Goal: Task Accomplishment & Management: Manage account settings

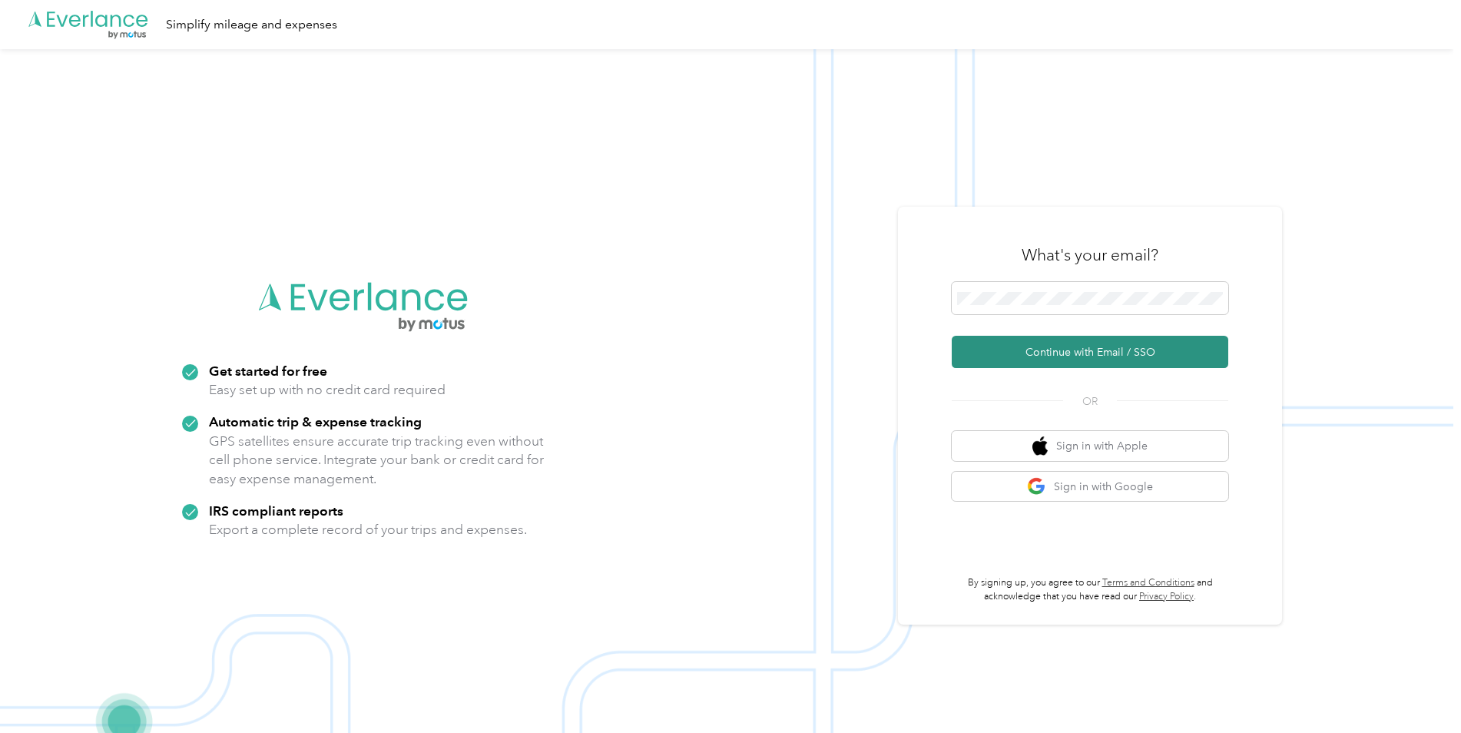
click at [1050, 347] on button "Continue with Email / SSO" at bounding box center [1090, 352] width 277 height 32
click at [1046, 347] on button "Continue with Email / SSO" at bounding box center [1090, 352] width 277 height 32
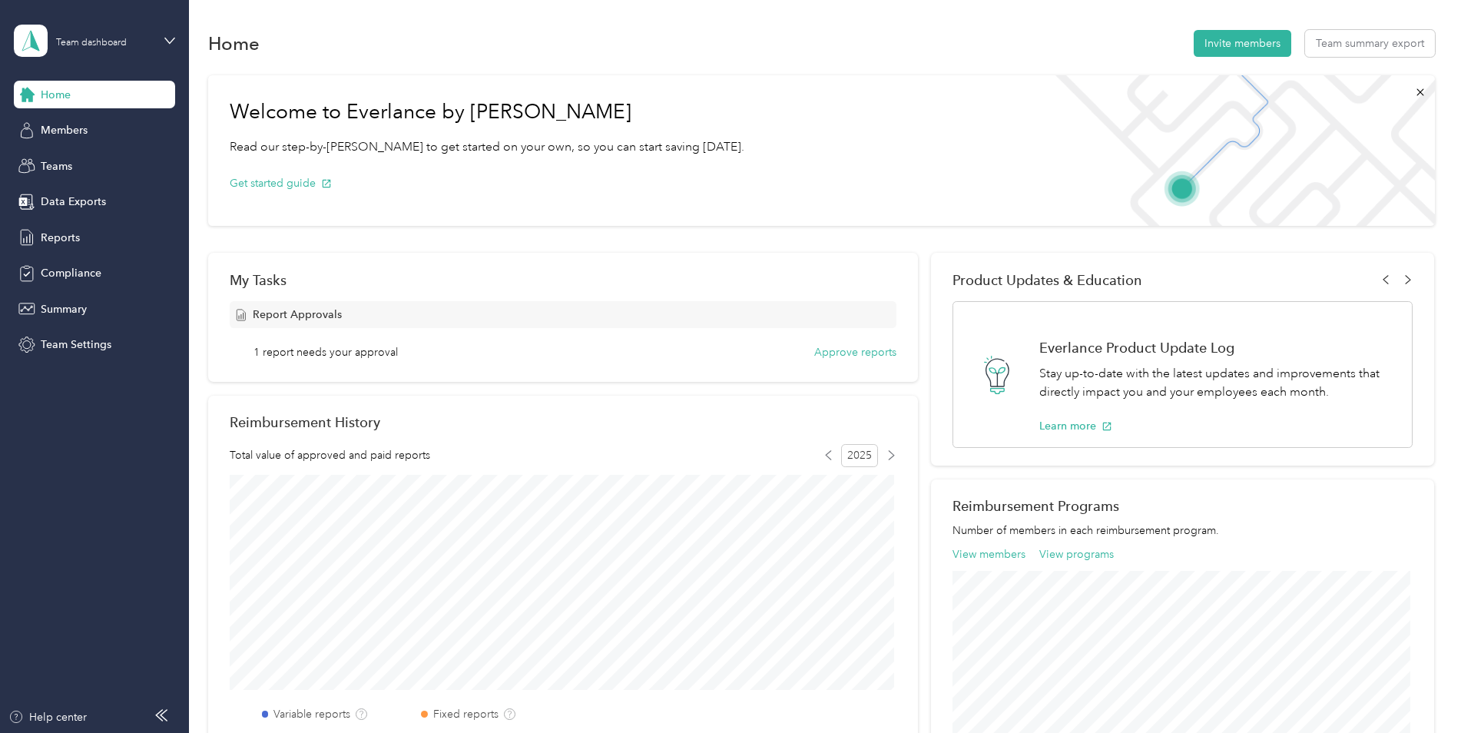
scroll to position [77, 0]
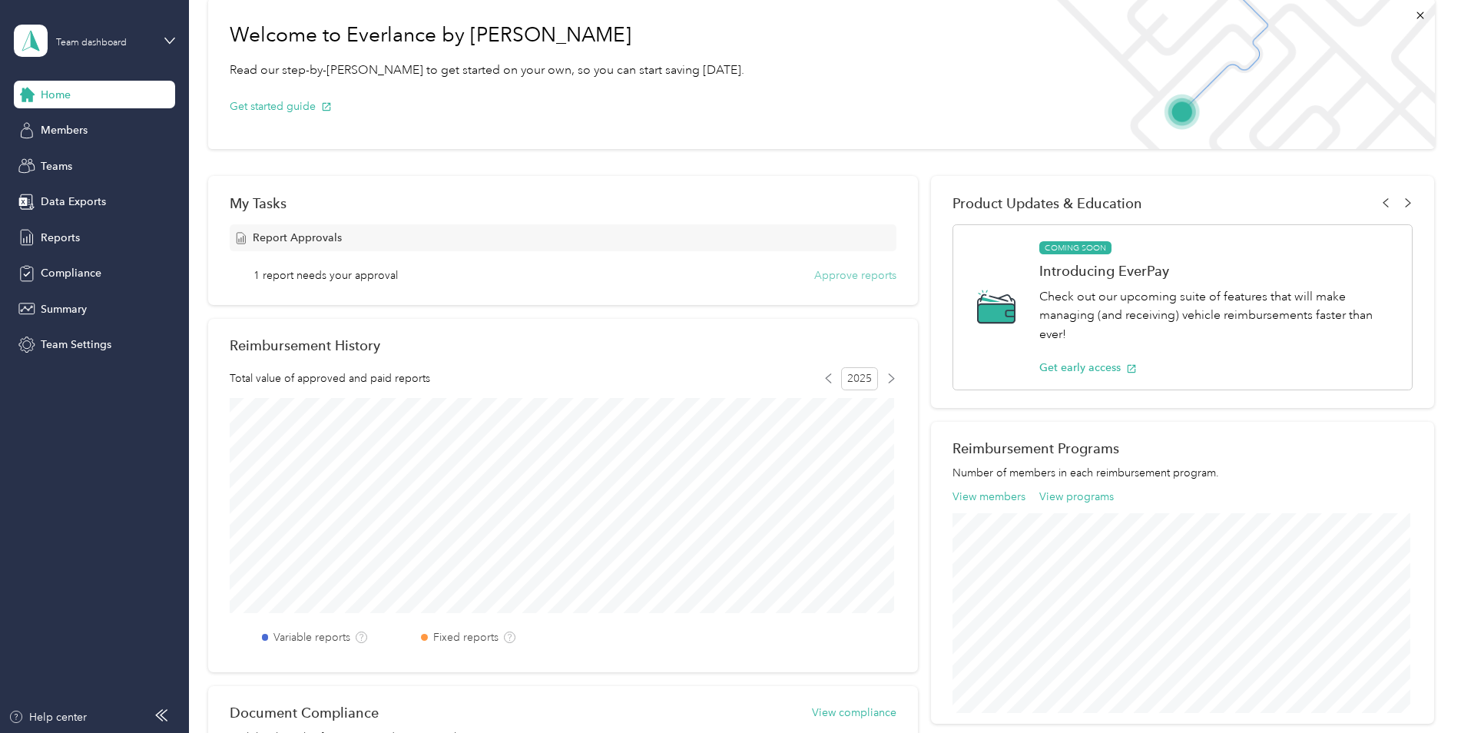
click at [841, 273] on button "Approve reports" at bounding box center [855, 275] width 82 height 16
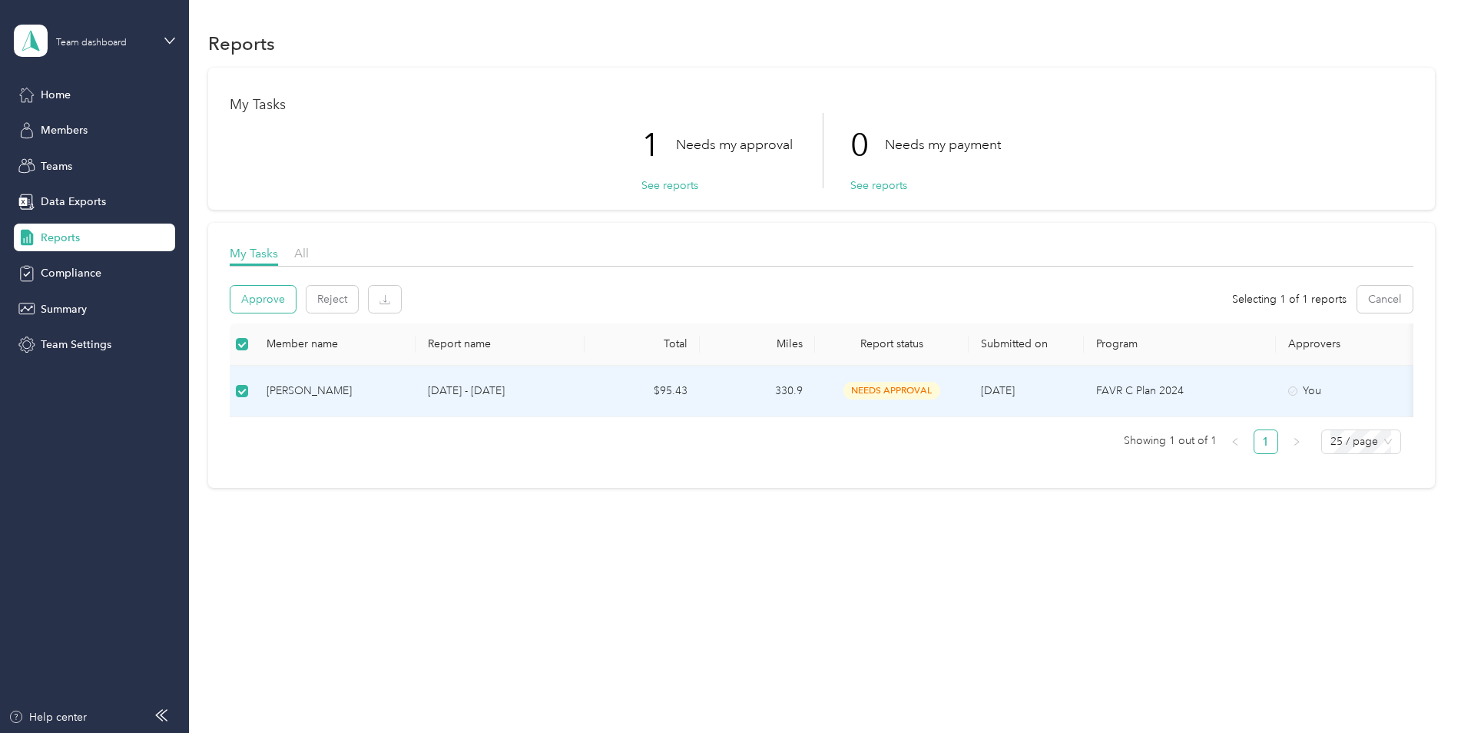
click at [262, 300] on button "Approve" at bounding box center [263, 299] width 65 height 27
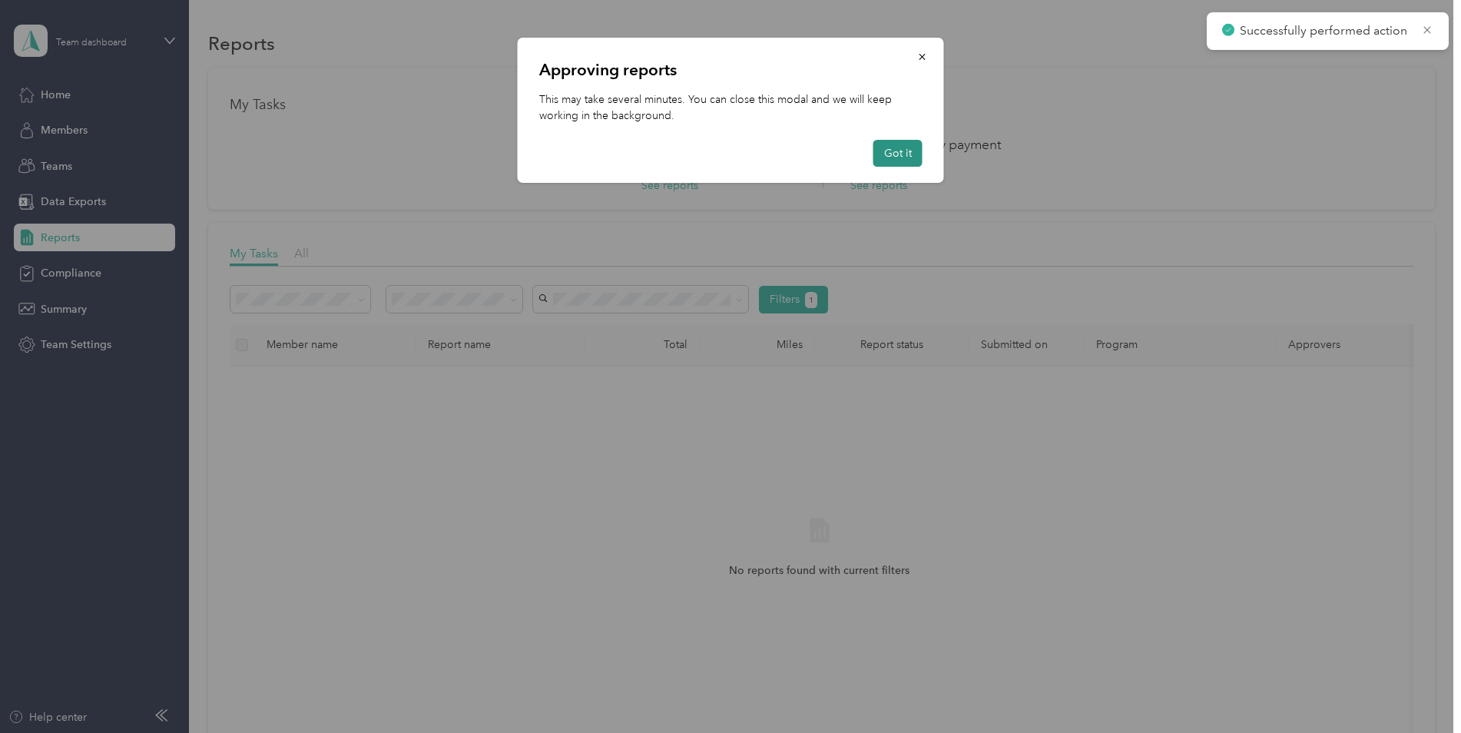
click at [894, 152] on button "Got it" at bounding box center [898, 153] width 49 height 27
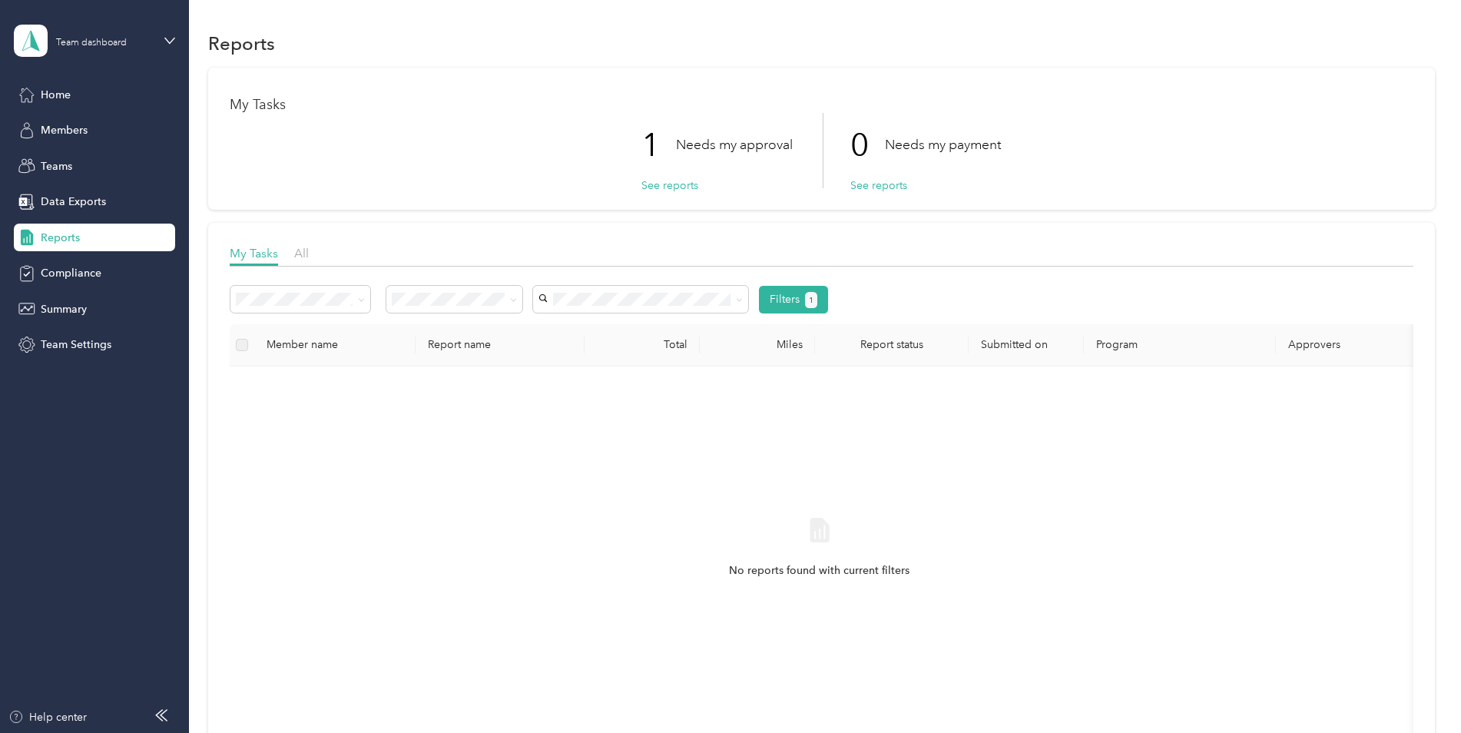
click at [303, 346] on div "Member name" at bounding box center [335, 344] width 137 height 13
